Goal: Task Accomplishment & Management: Manage account settings

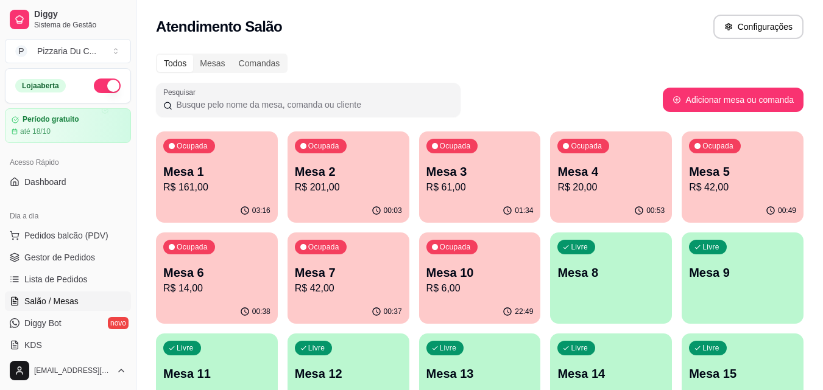
click at [710, 192] on p "R$ 42,00" at bounding box center [742, 187] width 107 height 15
click at [322, 292] on p "R$ 42,00" at bounding box center [348, 288] width 104 height 14
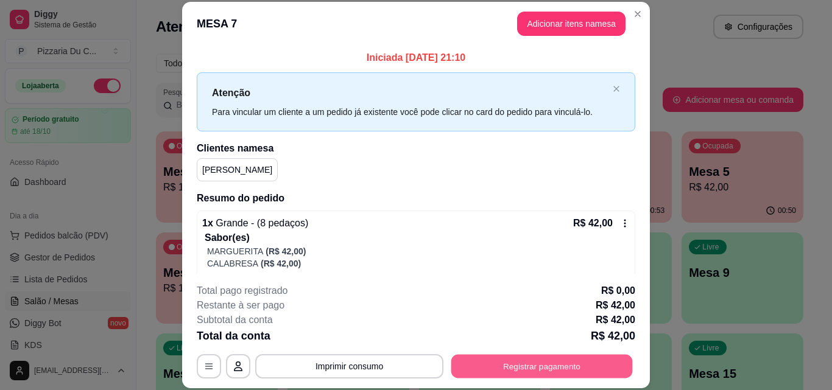
click at [533, 364] on button "Registrar pagamento" at bounding box center [542, 367] width 182 height 24
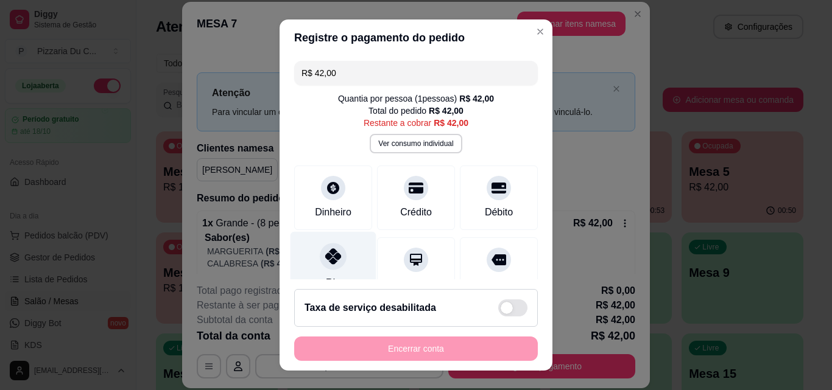
click at [330, 266] on div at bounding box center [333, 256] width 27 height 27
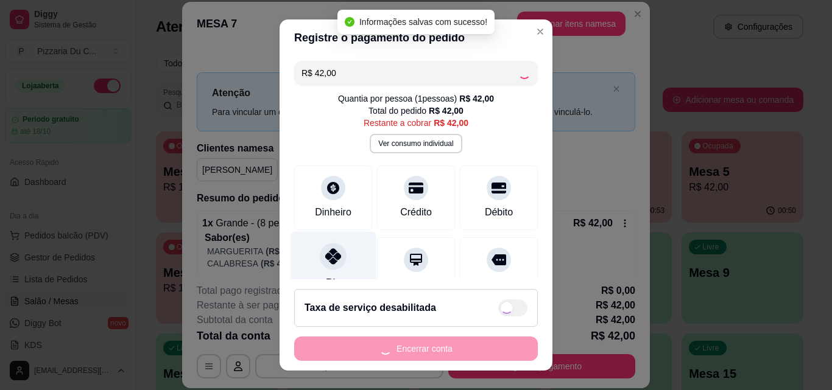
type input "R$ 0,00"
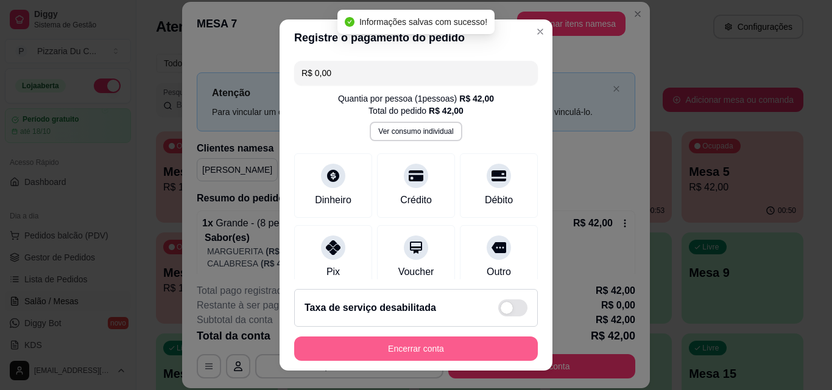
click at [425, 357] on button "Encerrar conta" at bounding box center [416, 349] width 244 height 24
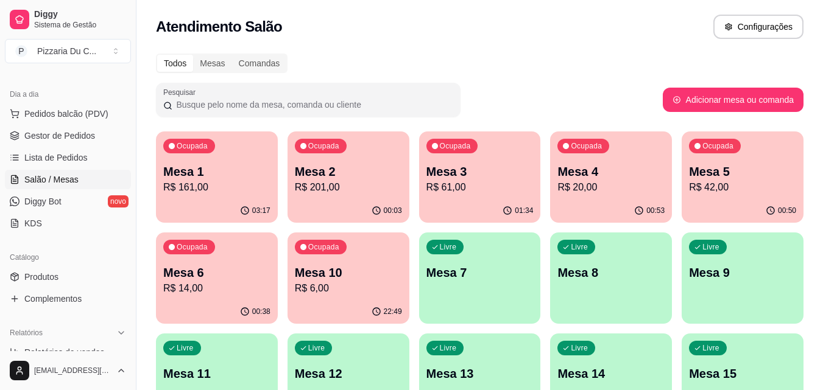
scroll to position [183, 0]
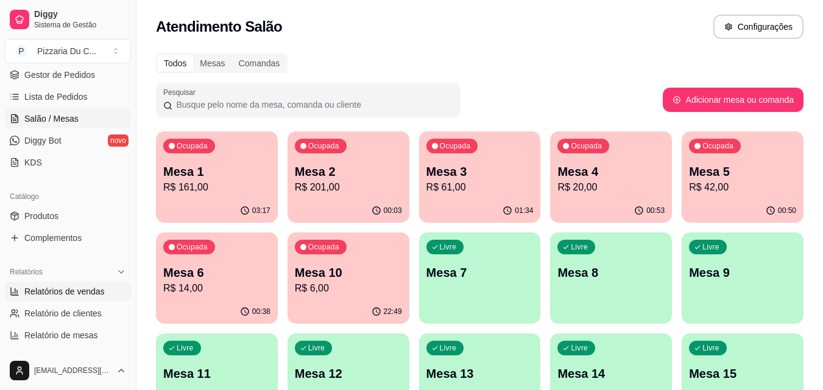
click at [77, 297] on span "Relatórios de vendas" at bounding box center [64, 292] width 80 height 12
select select "ALL"
select select "0"
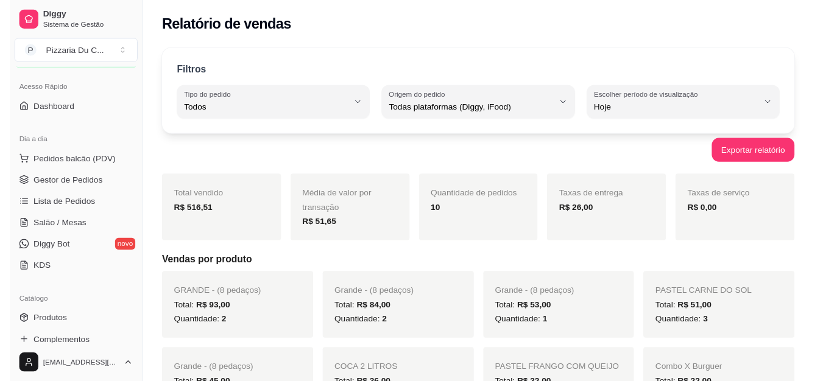
scroll to position [61, 0]
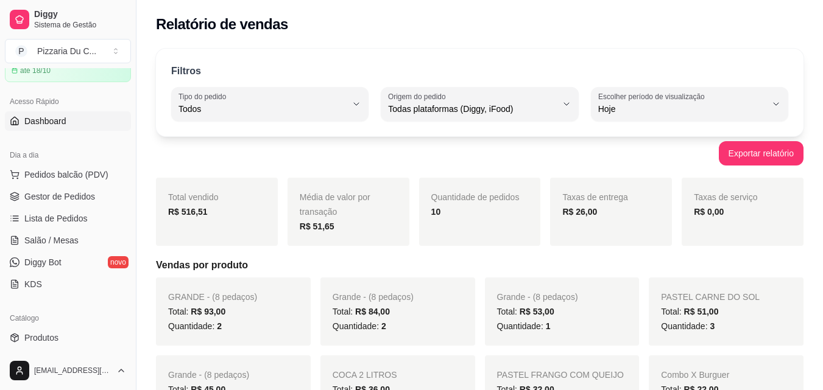
click at [70, 122] on link "Dashboard" at bounding box center [68, 120] width 126 height 19
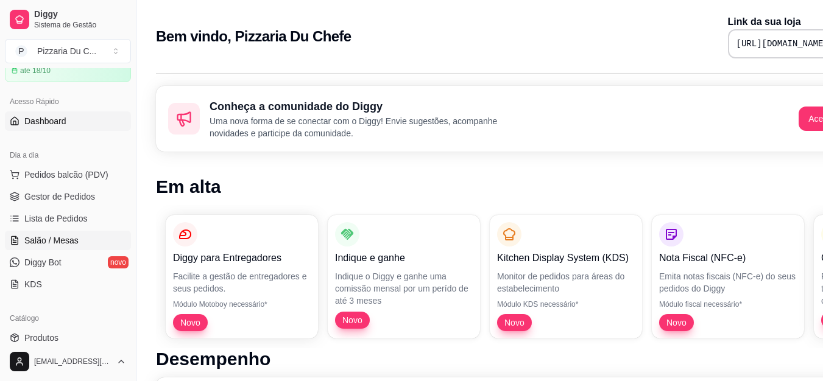
click at [81, 233] on link "Salão / Mesas" at bounding box center [68, 240] width 126 height 19
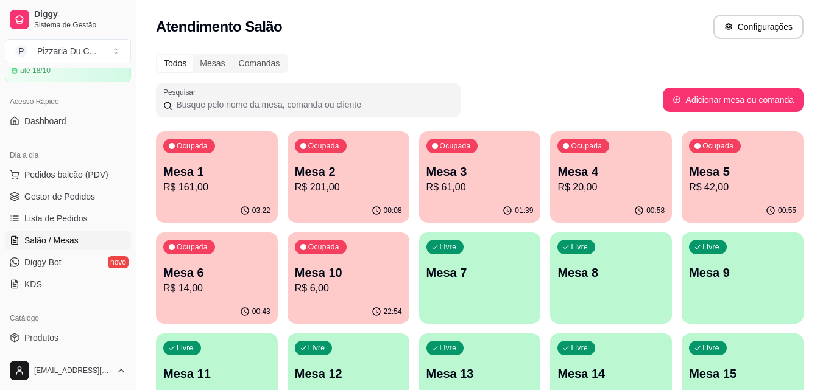
click at [209, 284] on p "R$ 14,00" at bounding box center [216, 288] width 107 height 15
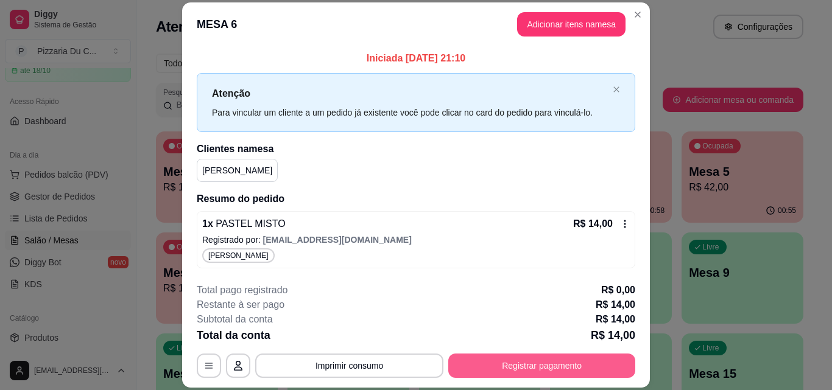
click at [546, 370] on button "Registrar pagamento" at bounding box center [541, 366] width 187 height 24
click at [500, 373] on button "Registrar pagamento" at bounding box center [541, 366] width 187 height 24
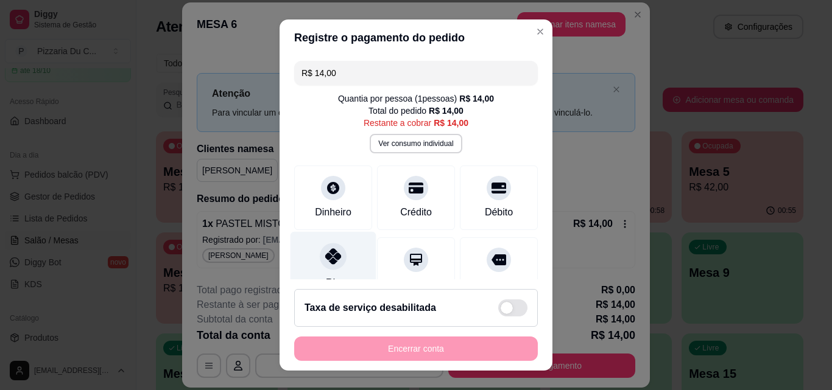
click at [320, 261] on div at bounding box center [333, 256] width 27 height 27
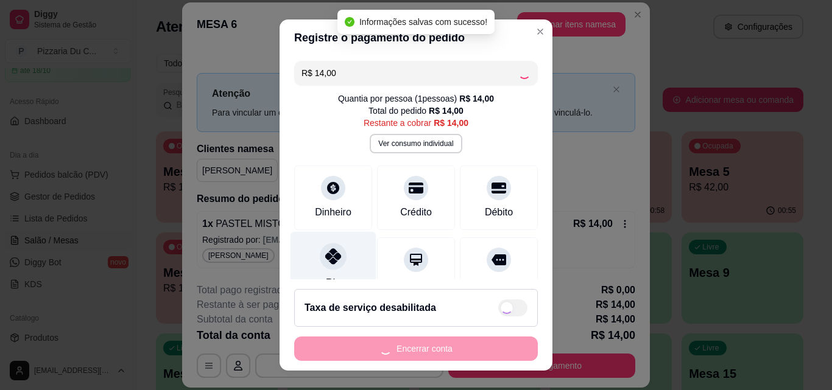
type input "R$ 0,00"
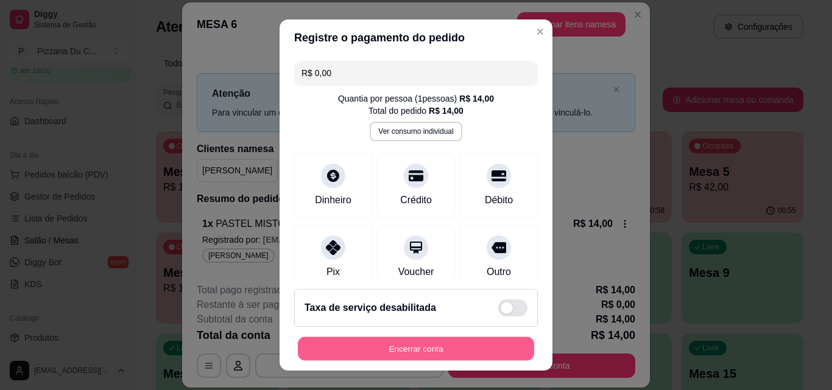
click at [367, 352] on button "Encerrar conta" at bounding box center [416, 349] width 236 height 24
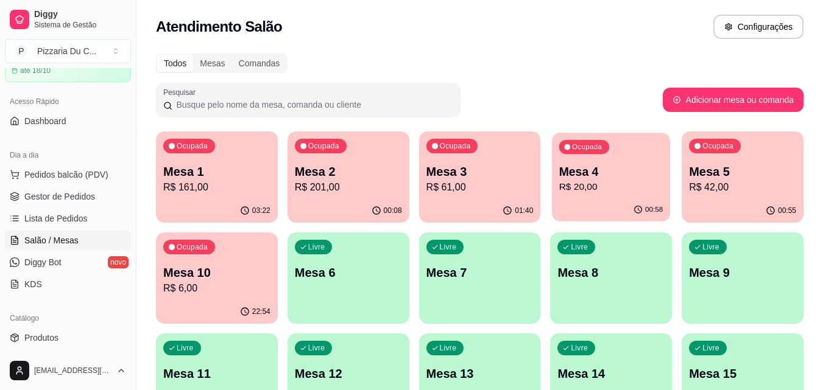
click at [578, 178] on p "Mesa 4" at bounding box center [611, 172] width 104 height 16
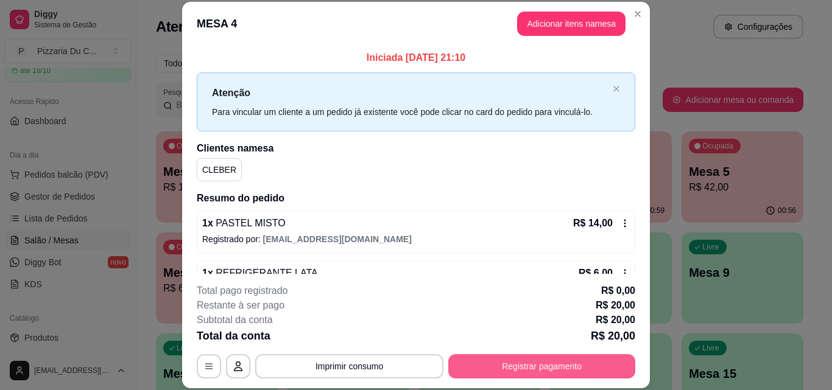
click at [515, 371] on button "Registrar pagamento" at bounding box center [541, 367] width 187 height 24
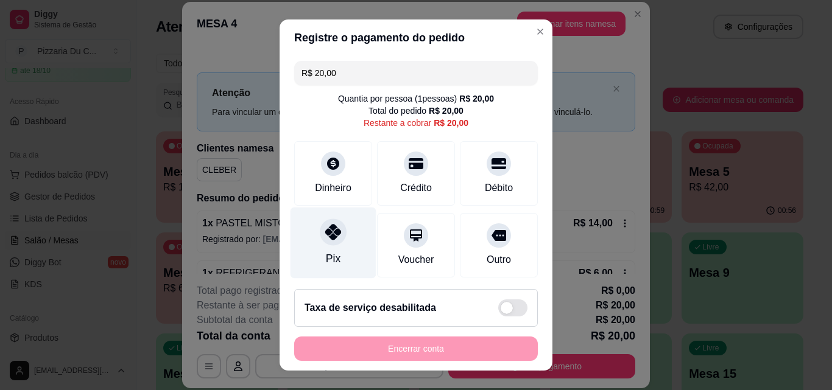
click at [337, 252] on div "Pix" at bounding box center [334, 243] width 86 height 71
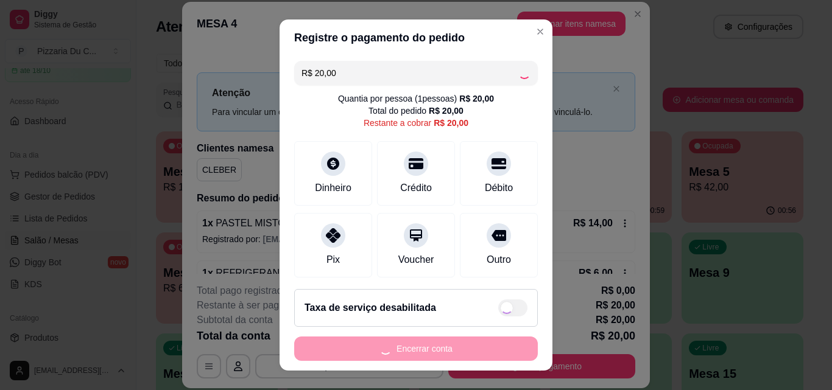
type input "R$ 0,00"
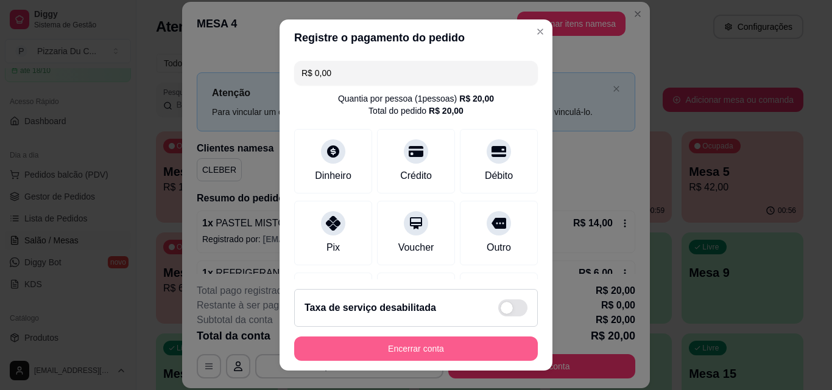
click at [384, 359] on button "Encerrar conta" at bounding box center [416, 349] width 244 height 24
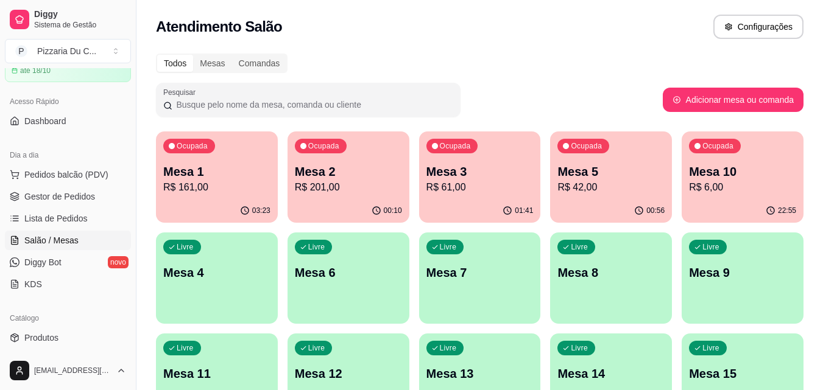
click at [626, 191] on p "R$ 42,00" at bounding box center [610, 187] width 107 height 15
click at [488, 182] on p "R$ 61,00" at bounding box center [479, 187] width 107 height 15
click at [62, 114] on link "Dashboard" at bounding box center [68, 120] width 126 height 19
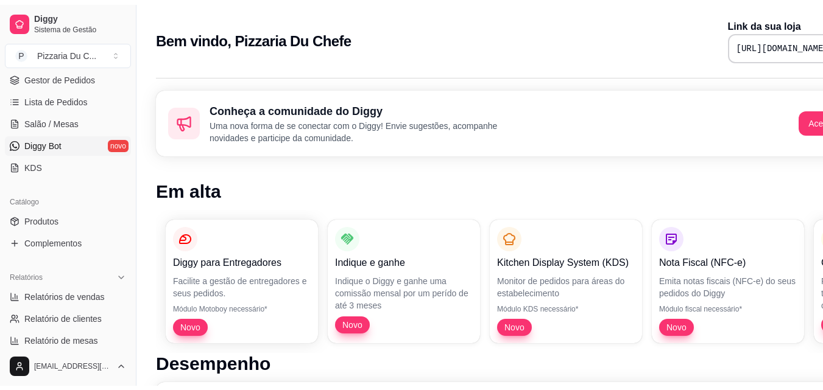
scroll to position [183, 0]
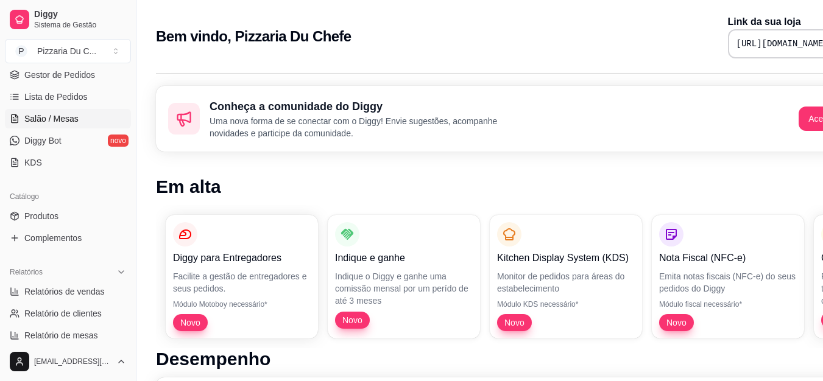
click at [50, 123] on span "Salão / Mesas" at bounding box center [51, 119] width 54 height 12
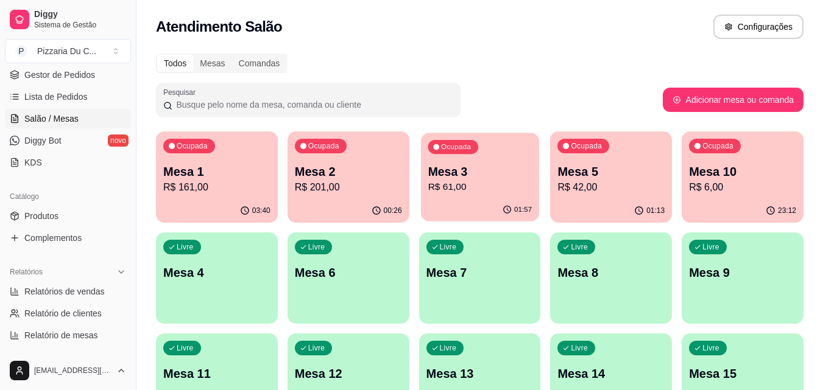
click at [470, 177] on p "Mesa 3" at bounding box center [480, 172] width 104 height 16
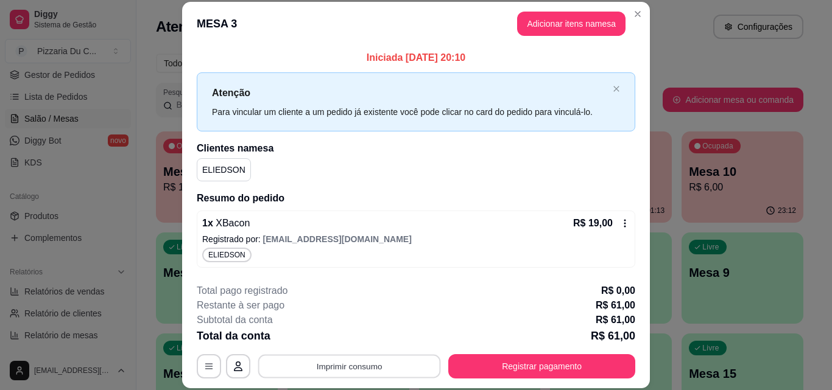
click at [384, 359] on button "Imprimir consumo" at bounding box center [349, 367] width 183 height 24
click at [359, 338] on button "IMPRESSORA" at bounding box center [349, 338] width 88 height 19
click at [535, 372] on button "Registrar pagamento" at bounding box center [541, 367] width 187 height 24
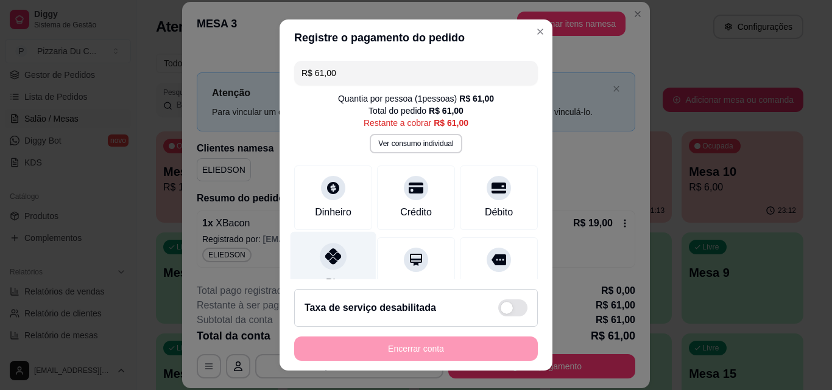
click at [336, 268] on div "Pix" at bounding box center [334, 267] width 86 height 71
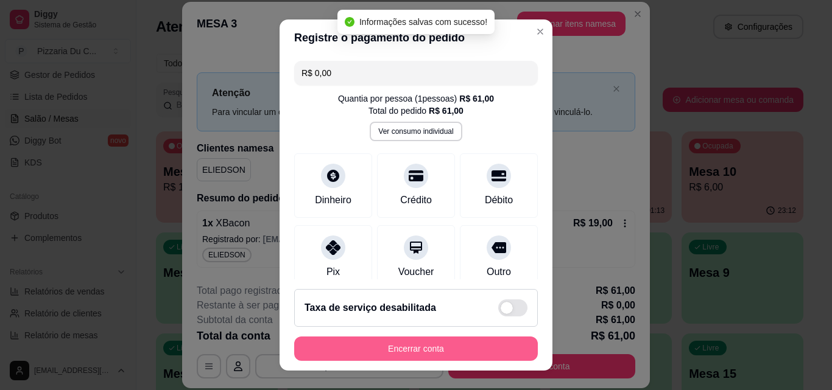
type input "R$ 0,00"
click at [420, 353] on button "Encerrar conta" at bounding box center [416, 349] width 244 height 24
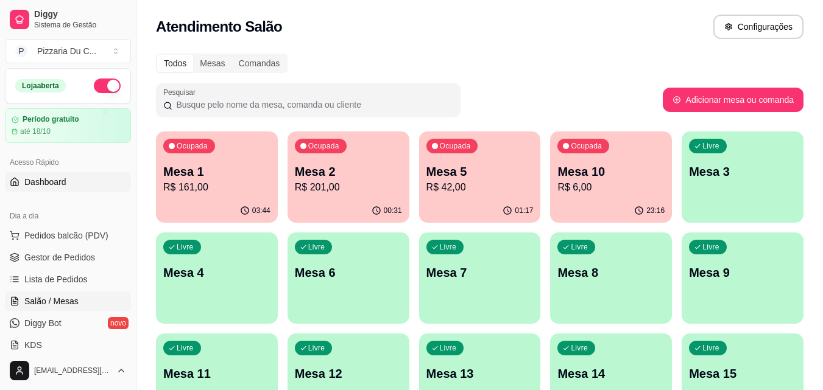
click at [67, 183] on link "Dashboard" at bounding box center [68, 181] width 126 height 19
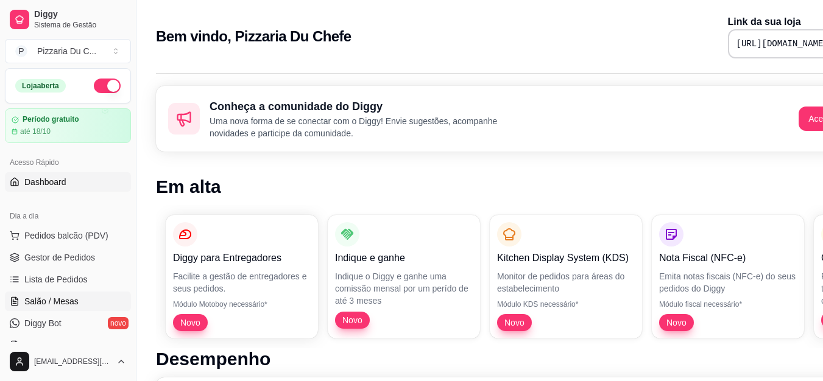
click at [57, 304] on span "Salão / Mesas" at bounding box center [51, 301] width 54 height 12
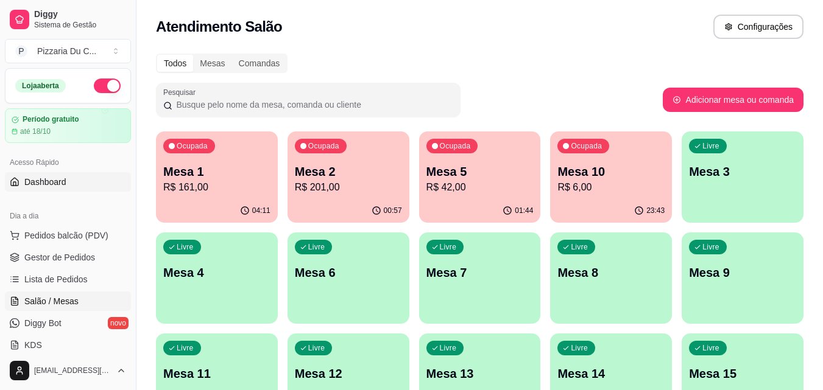
click at [68, 186] on link "Dashboard" at bounding box center [68, 181] width 126 height 19
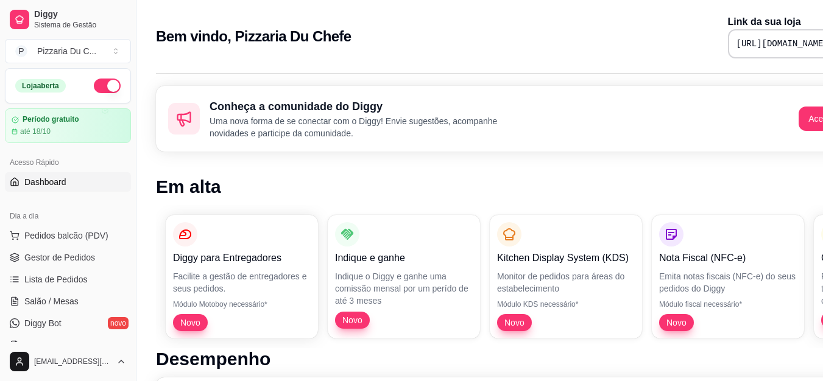
click at [77, 291] on ul "Pedidos balcão (PDV) Gestor de Pedidos Lista de Pedidos Salão / Mesas Diggy Bot…" at bounding box center [68, 290] width 126 height 129
click at [79, 296] on link "Salão / Mesas" at bounding box center [68, 301] width 126 height 19
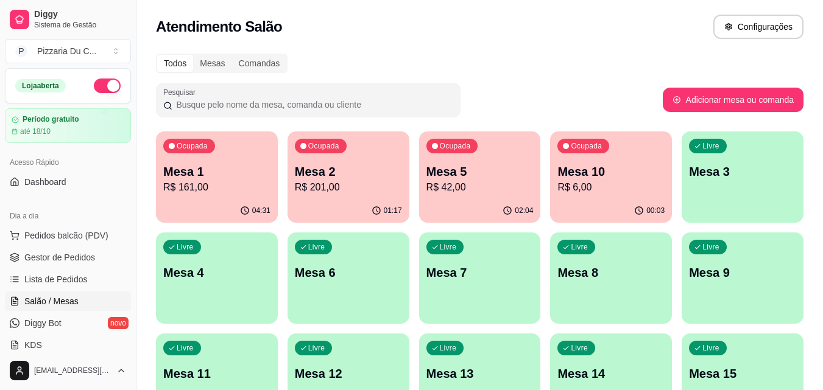
click at [479, 192] on p "R$ 42,00" at bounding box center [479, 187] width 107 height 15
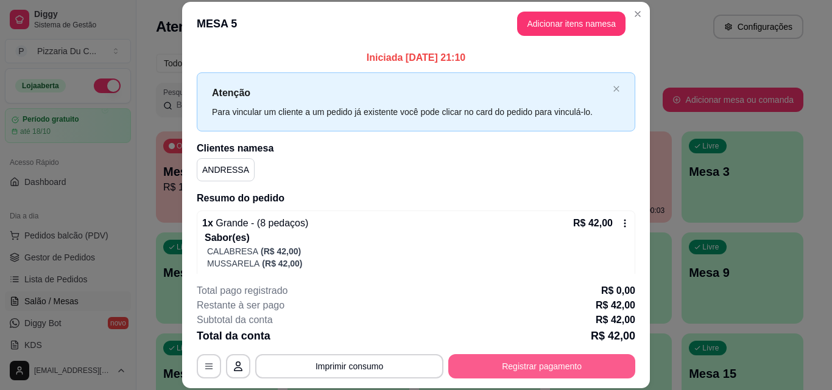
click at [492, 365] on button "Registrar pagamento" at bounding box center [541, 367] width 187 height 24
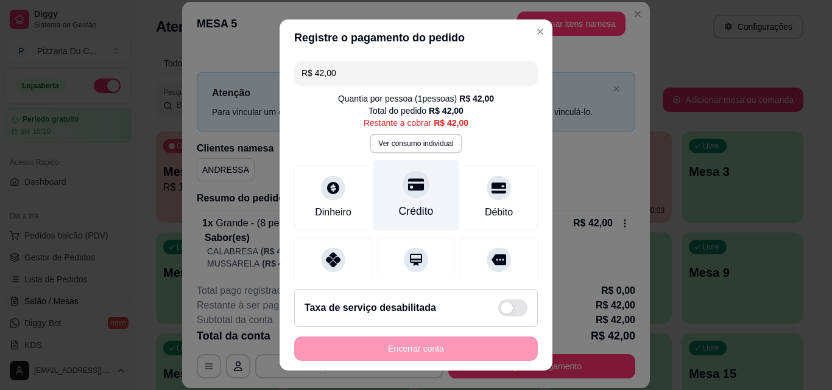
click at [399, 207] on div "Crédito" at bounding box center [416, 211] width 35 height 16
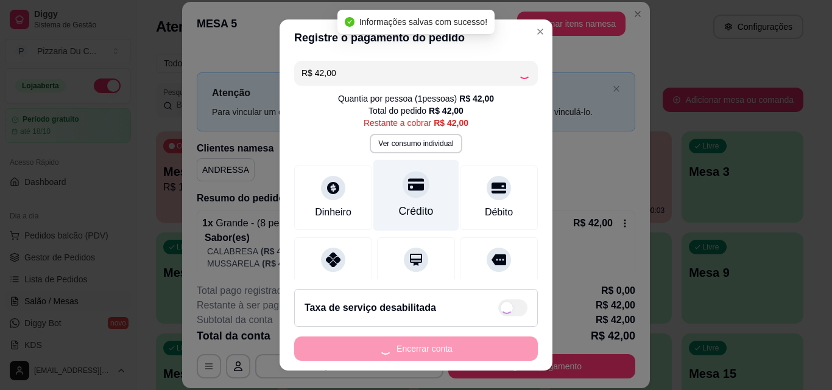
type input "R$ 0,00"
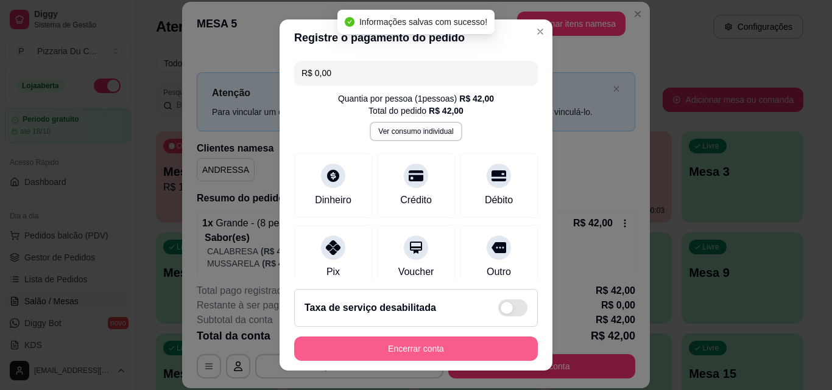
click at [395, 358] on button "Encerrar conta" at bounding box center [416, 349] width 244 height 24
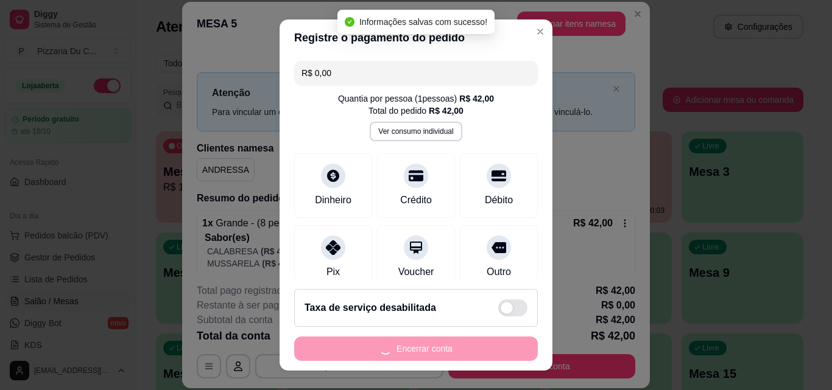
click at [398, 350] on div "Encerrar conta" at bounding box center [416, 349] width 244 height 24
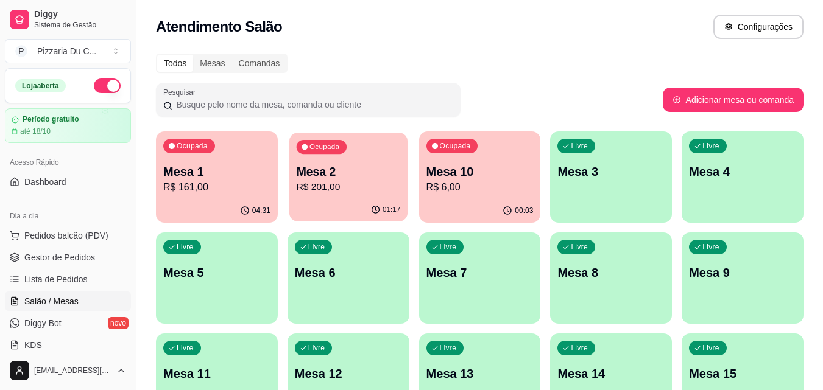
click at [368, 214] on div "01:17" at bounding box center [348, 210] width 118 height 23
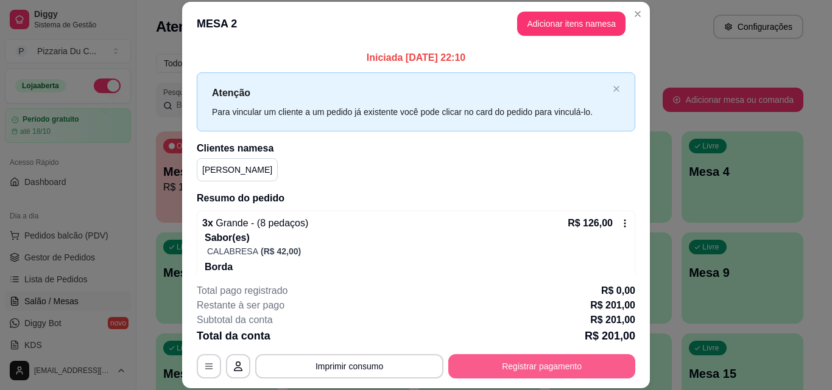
click at [493, 355] on button "Registrar pagamento" at bounding box center [541, 367] width 187 height 24
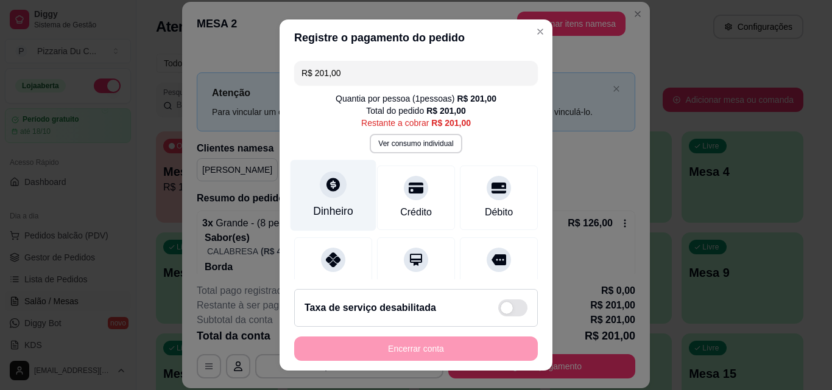
click at [336, 197] on div "Dinheiro" at bounding box center [334, 195] width 86 height 71
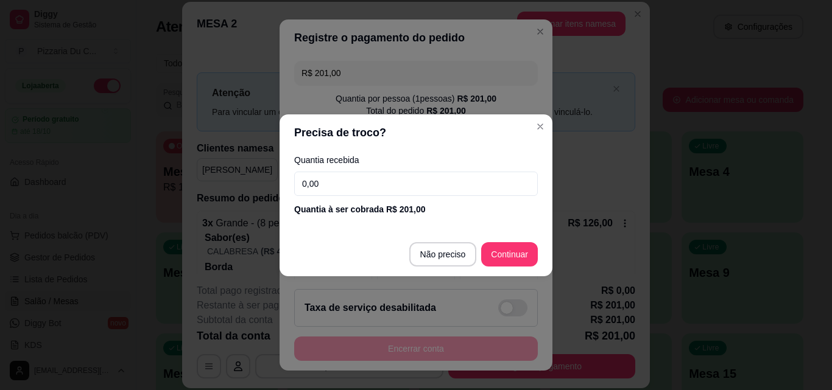
click at [396, 188] on input "0,00" at bounding box center [416, 184] width 244 height 24
type input "100,00"
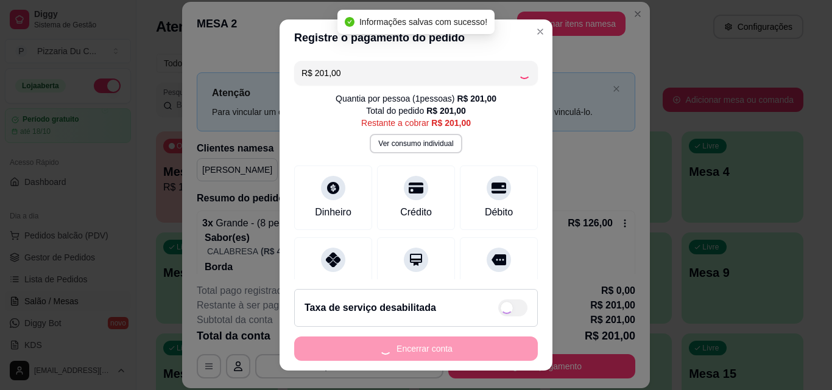
type input "R$ 0,00"
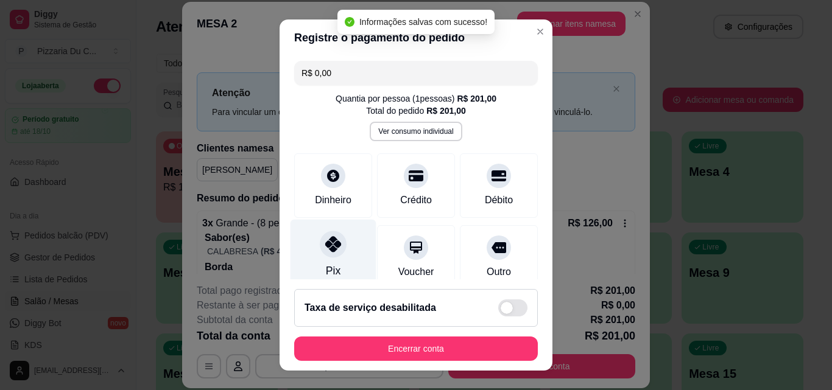
click at [344, 264] on div "Pix" at bounding box center [334, 255] width 86 height 71
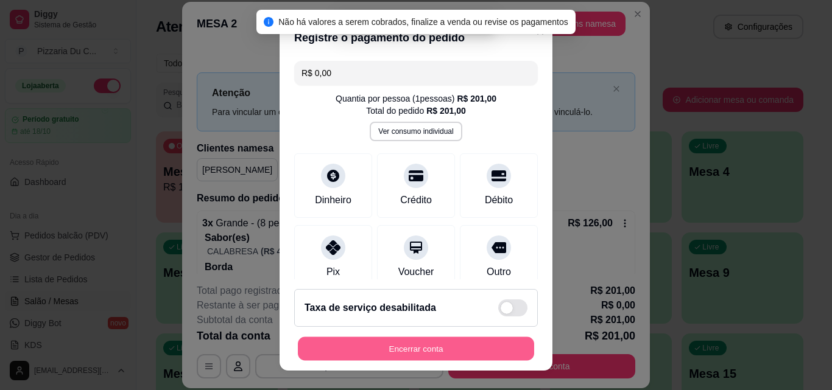
click at [403, 350] on button "Encerrar conta" at bounding box center [416, 349] width 236 height 24
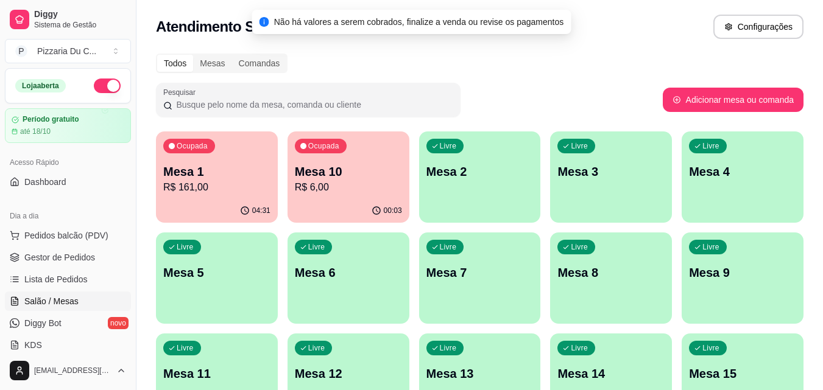
click at [332, 171] on p "Mesa 10" at bounding box center [348, 171] width 107 height 17
click at [72, 280] on span "Lista de Pedidos" at bounding box center [55, 280] width 63 height 12
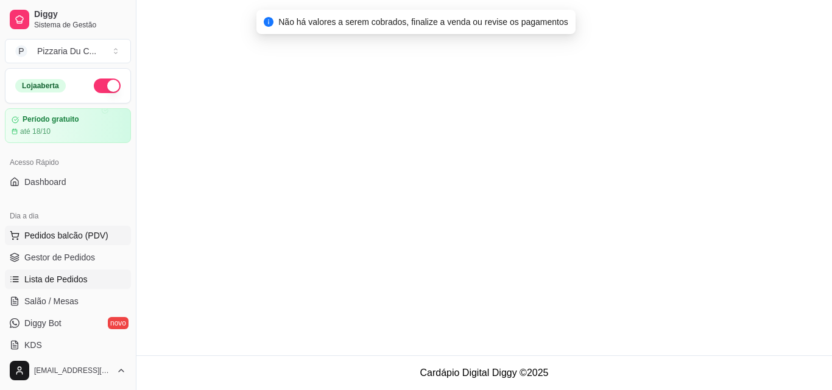
click at [79, 262] on span "Gestor de Pedidos" at bounding box center [59, 258] width 71 height 12
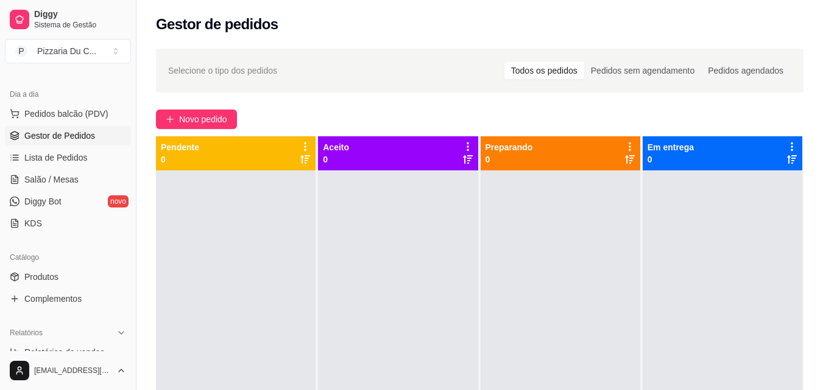
scroll to position [183, 0]
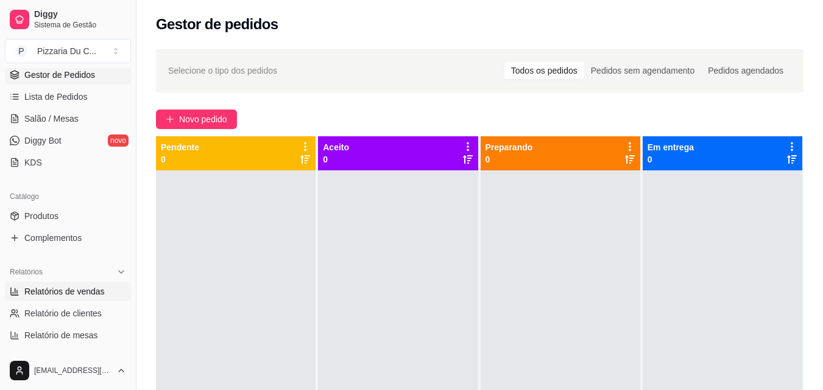
click at [70, 297] on span "Relatórios de vendas" at bounding box center [64, 292] width 80 height 12
select select "ALL"
select select "0"
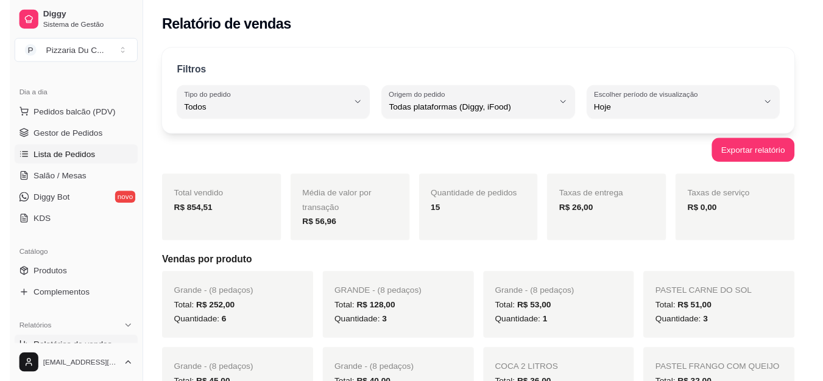
scroll to position [61, 0]
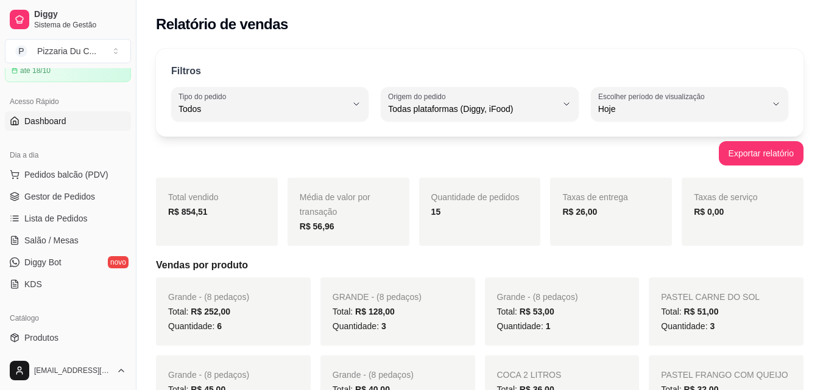
click at [43, 121] on span "Dashboard" at bounding box center [45, 121] width 42 height 12
